Goal: Register for event/course

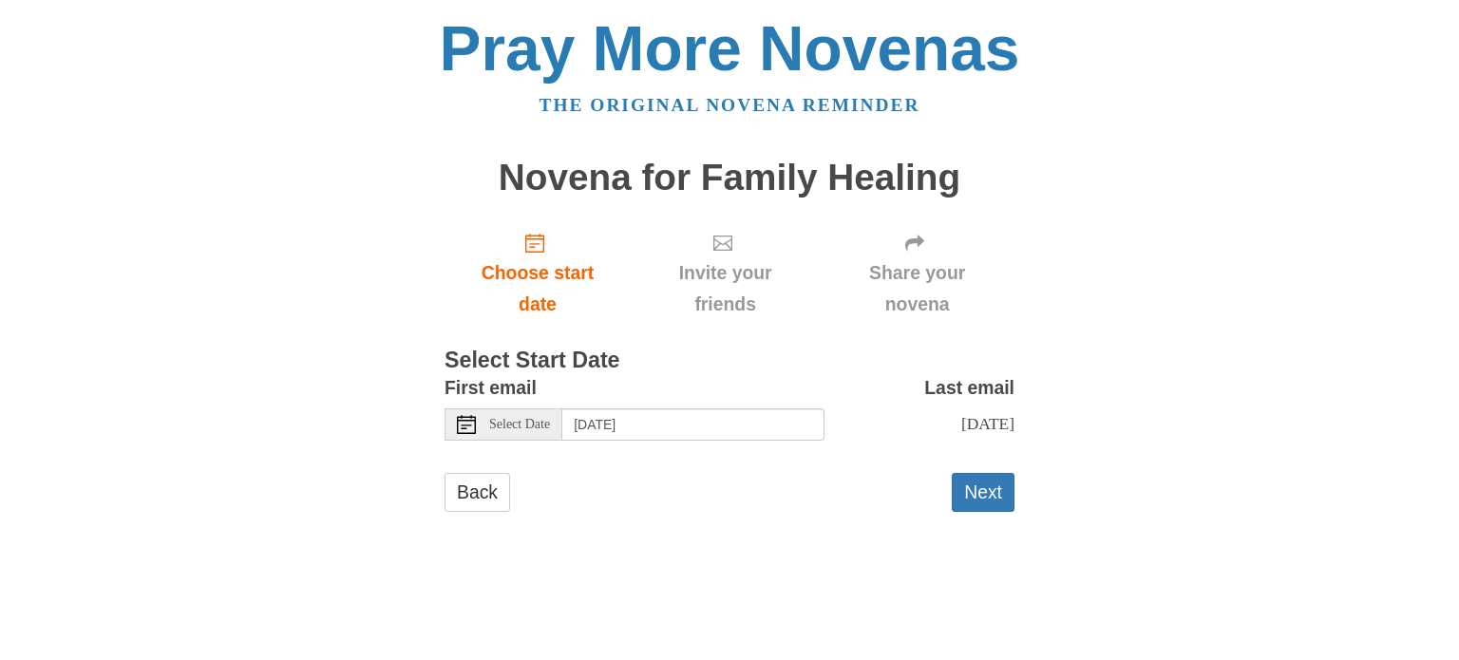
click at [505, 427] on span "Select Date" at bounding box center [519, 424] width 61 height 13
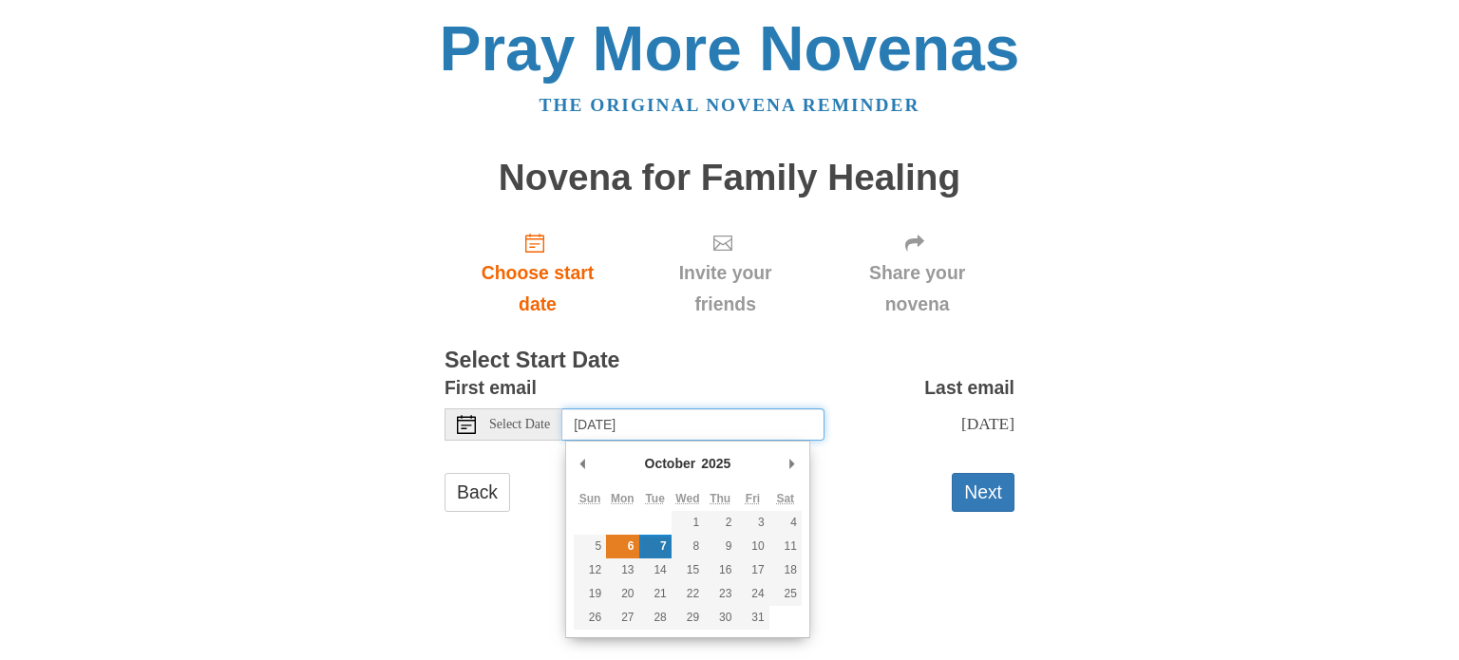
type input "Monday, October 6th"
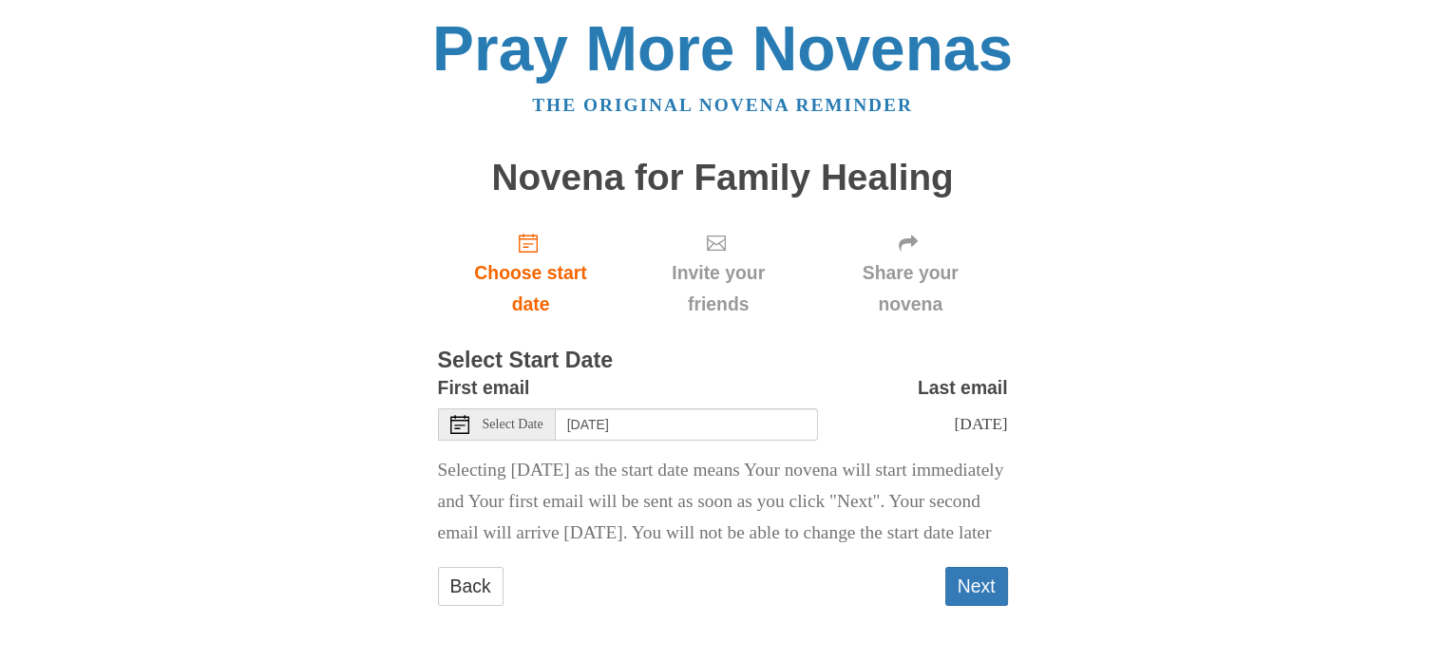
scroll to position [49, 0]
click at [976, 577] on button "Next" at bounding box center [976, 585] width 63 height 39
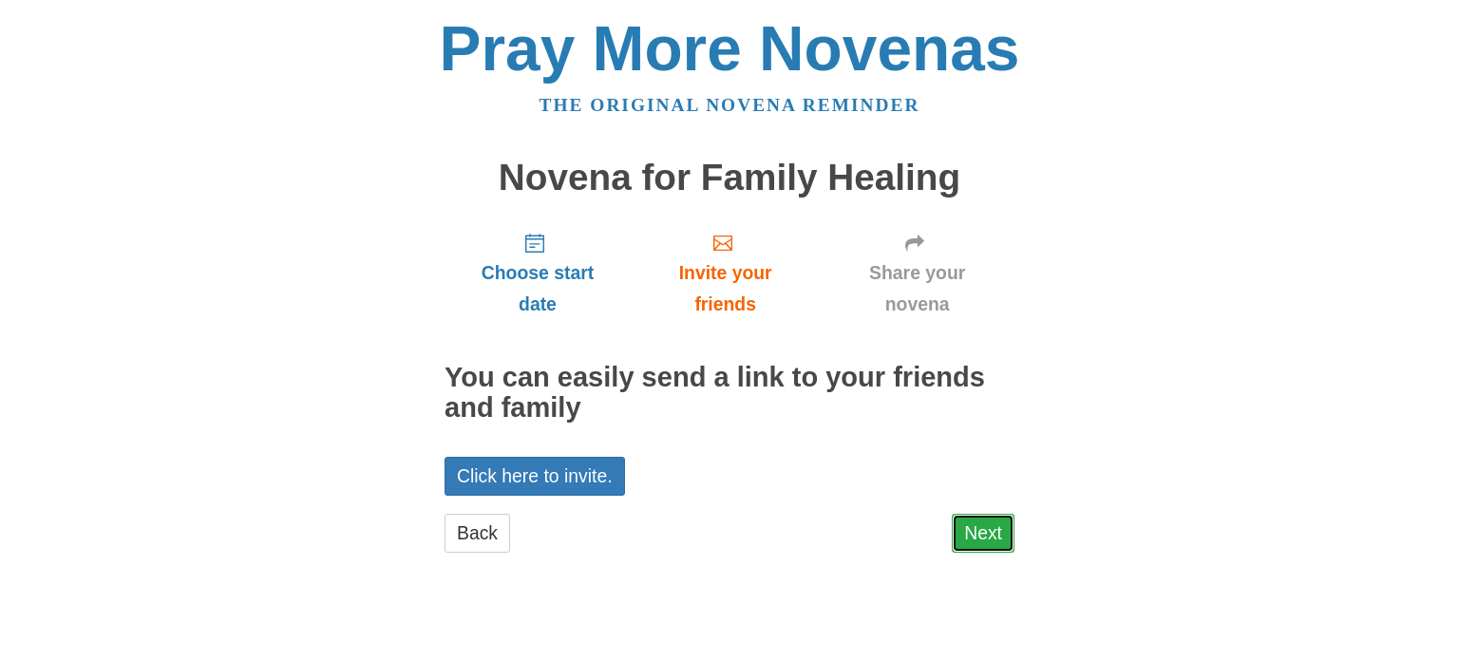
click at [978, 530] on link "Next" at bounding box center [983, 533] width 63 height 39
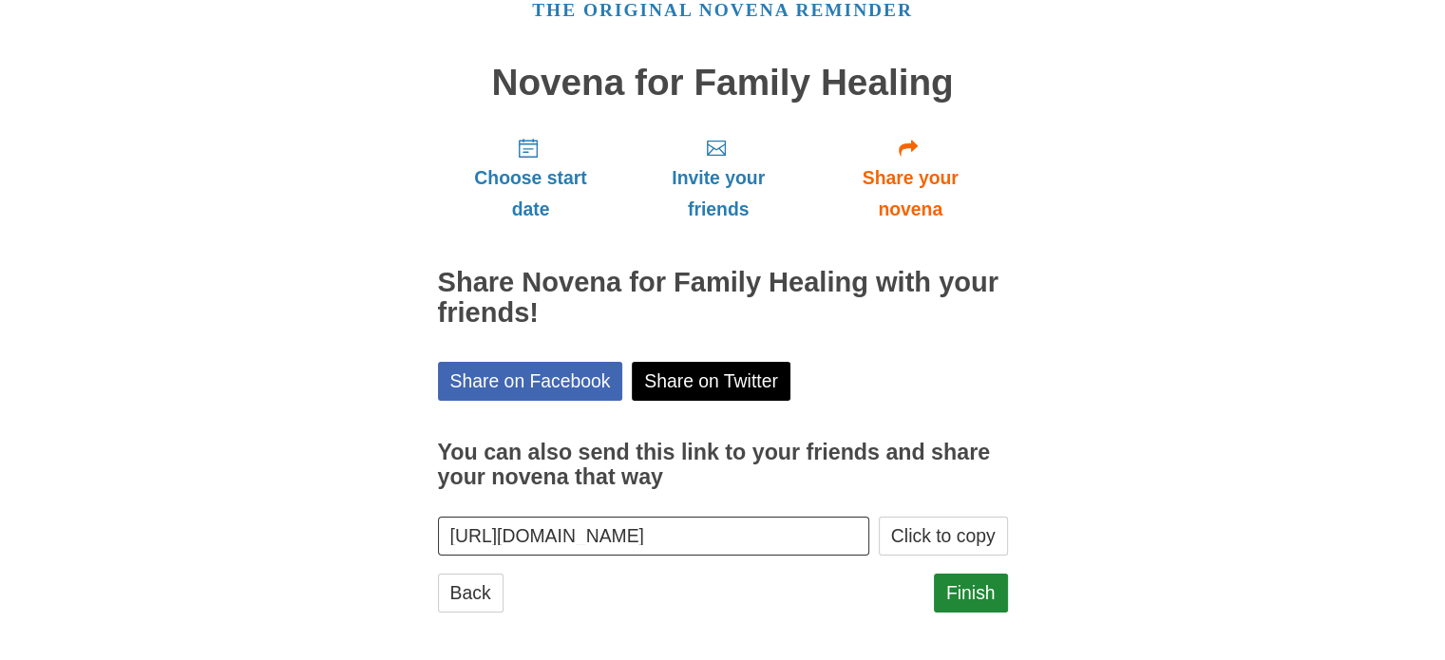
scroll to position [102, 0]
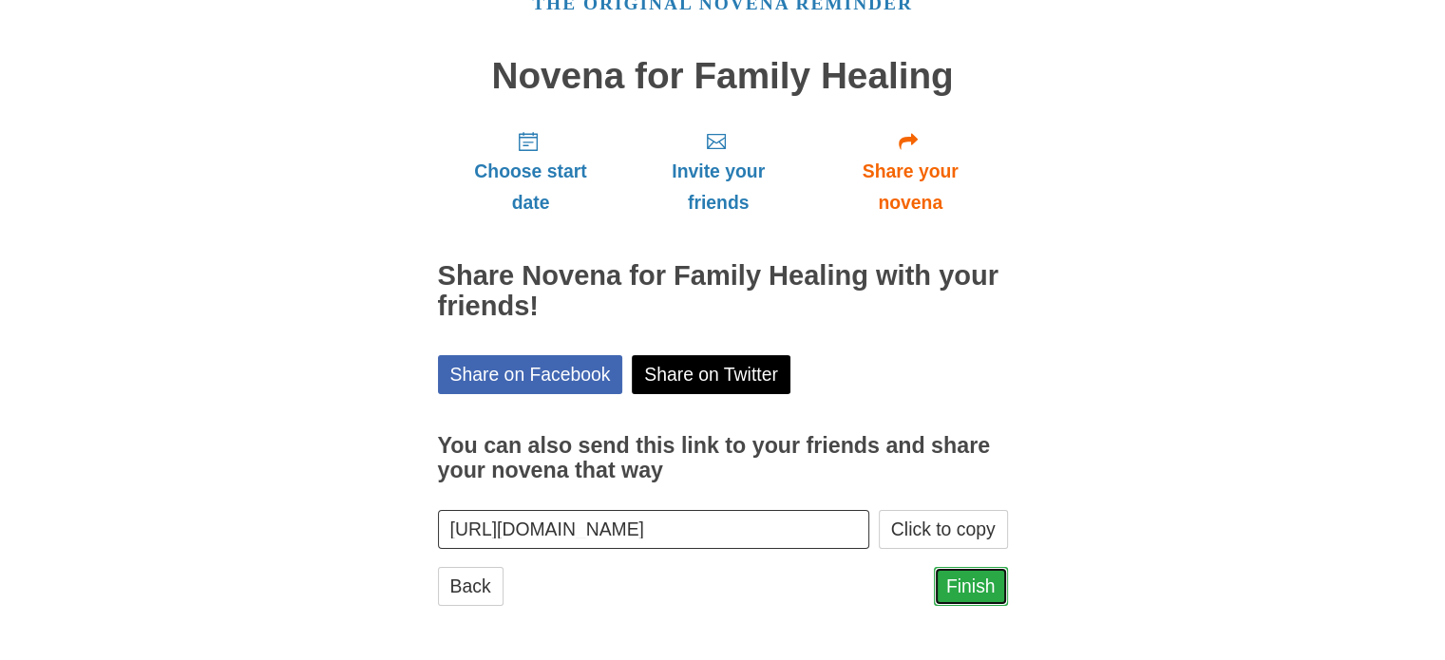
click at [960, 587] on link "Finish" at bounding box center [971, 586] width 74 height 39
